Goal: Check status: Check status

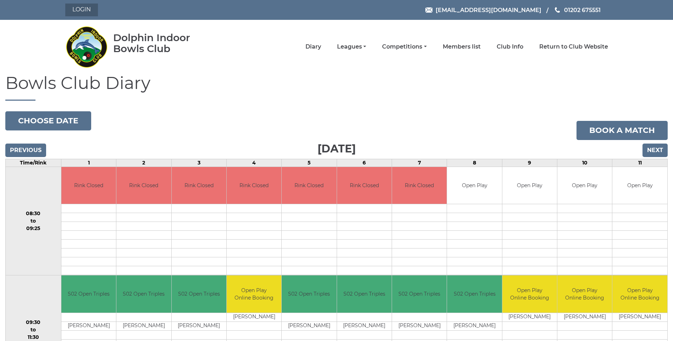
click at [84, 9] on link "Login" at bounding box center [81, 10] width 33 height 13
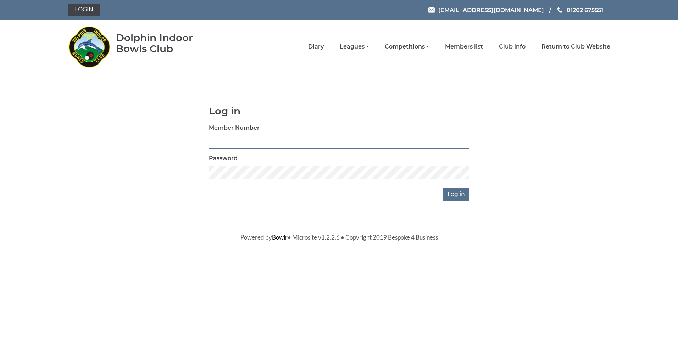
click at [232, 143] on input "Member Number" at bounding box center [339, 141] width 261 height 13
type input "2405"
click at [443, 188] on input "Log in" at bounding box center [456, 194] width 27 height 13
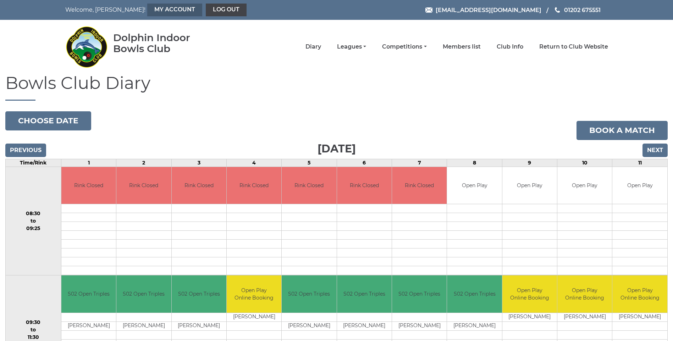
click at [147, 10] on link "My Account" at bounding box center [174, 10] width 55 height 13
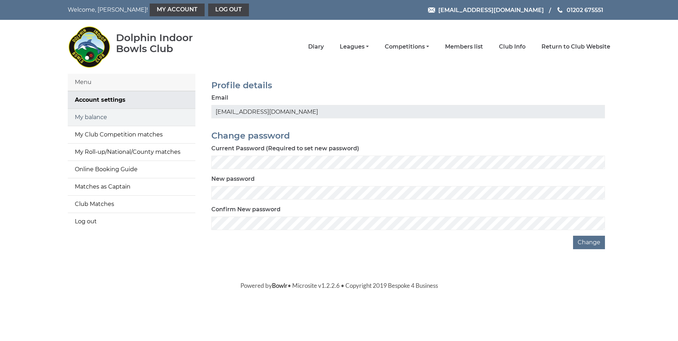
click at [99, 117] on link "My balance" at bounding box center [132, 117] width 128 height 17
